Goal: Task Accomplishment & Management: Use online tool/utility

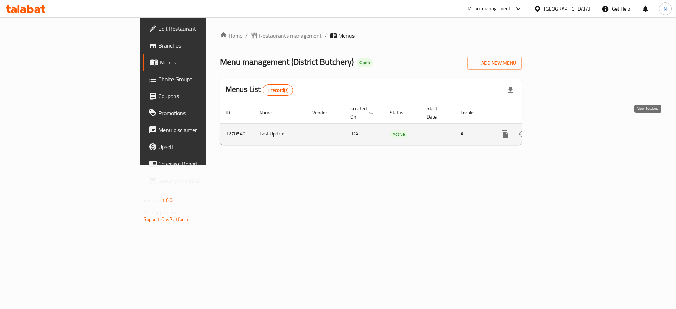
click at [560, 130] on icon "enhanced table" at bounding box center [556, 134] width 8 height 8
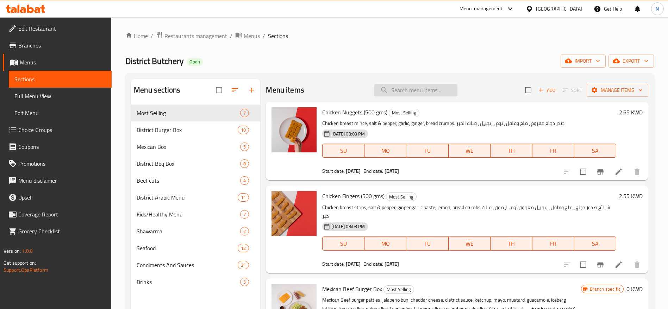
click at [426, 91] on input "search" at bounding box center [415, 90] width 83 height 12
click at [424, 92] on input "search" at bounding box center [415, 90] width 83 height 12
paste input "CHICKEN FINGER"
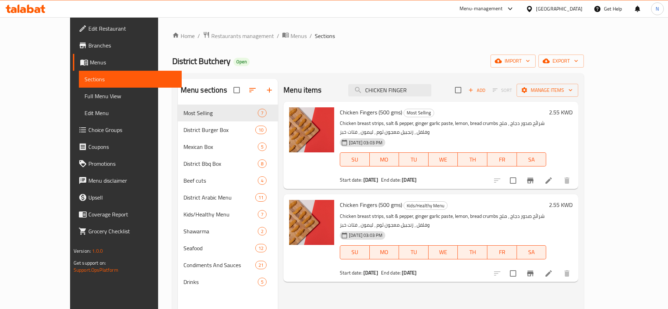
scroll to position [53, 0]
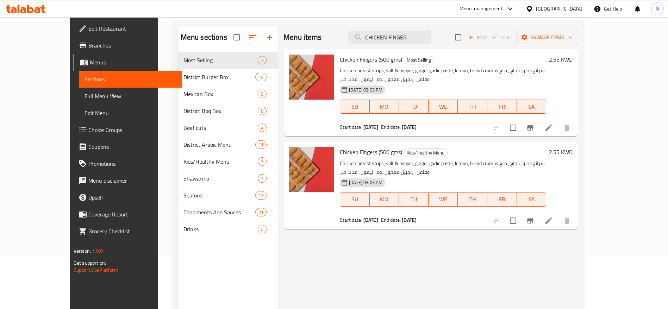
type input "CHICKEN FINGER"
click at [404, 74] on p "Chicken breast strips, salt & pepper, ginger garlic paste, lemon, bread crumbs …" at bounding box center [443, 75] width 206 height 18
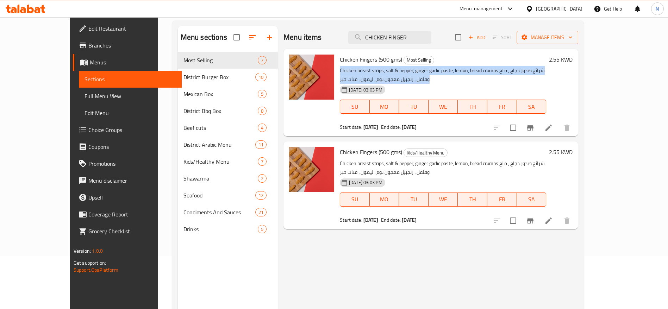
click at [404, 74] on p "Chicken breast strips, salt & pepper, ginger garlic paste, lemon, bread crumbs …" at bounding box center [443, 75] width 206 height 18
copy div "Chicken breast strips, salt & pepper, ginger garlic paste, lemon, bread crumbs …"
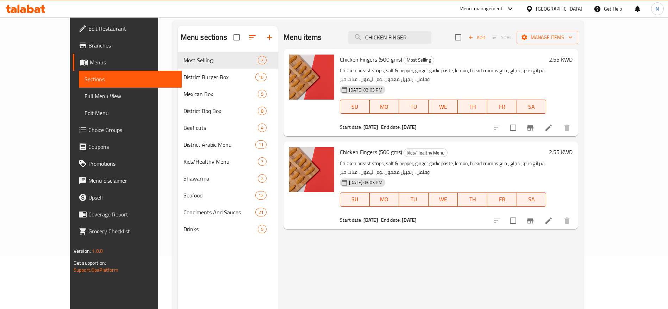
click at [371, 61] on span "Chicken Fingers (500 gms)" at bounding box center [371, 59] width 62 height 11
copy h6 "Chicken Fingers (500 gms)"
click at [88, 29] on span "Edit Restaurant" at bounding box center [132, 28] width 88 height 8
